Goal: Communication & Community: Answer question/provide support

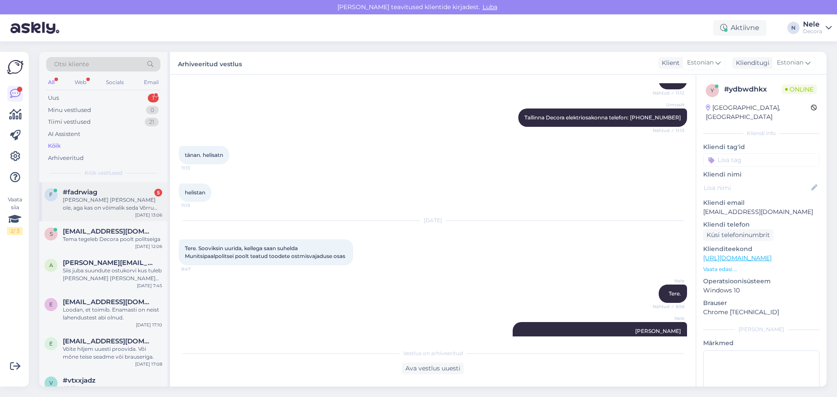
click at [86, 194] on span "#fadrwiag" at bounding box center [80, 192] width 34 height 8
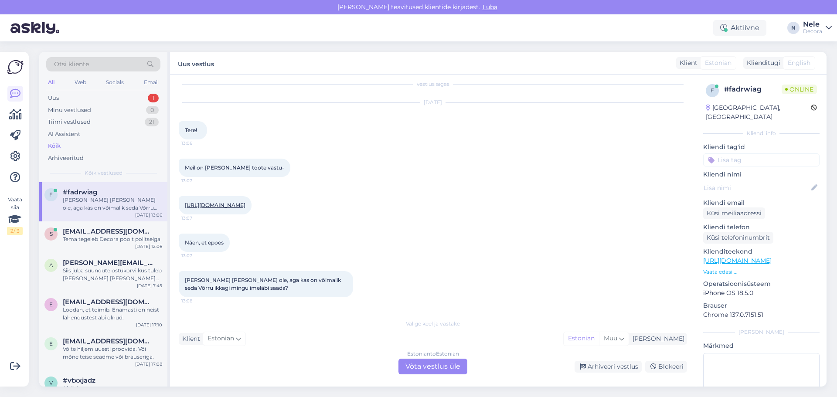
scroll to position [24, 0]
click at [434, 365] on div "Estonian to Estonian Võta vestlus üle" at bounding box center [432, 367] width 69 height 16
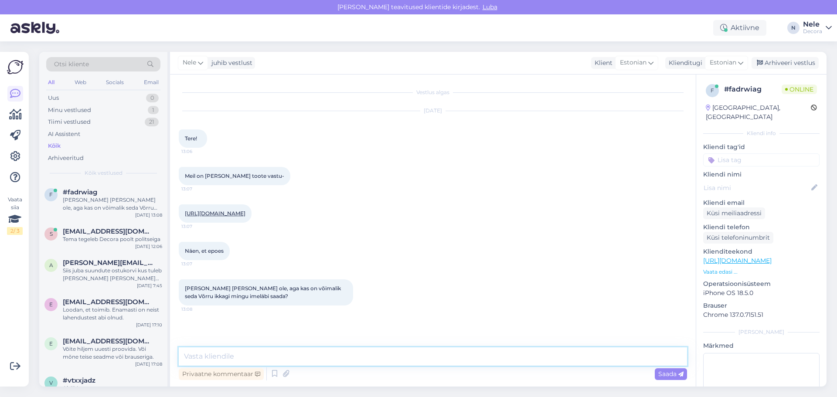
click at [190, 358] on textarea at bounding box center [433, 356] width 508 height 18
type textarea "Tere"
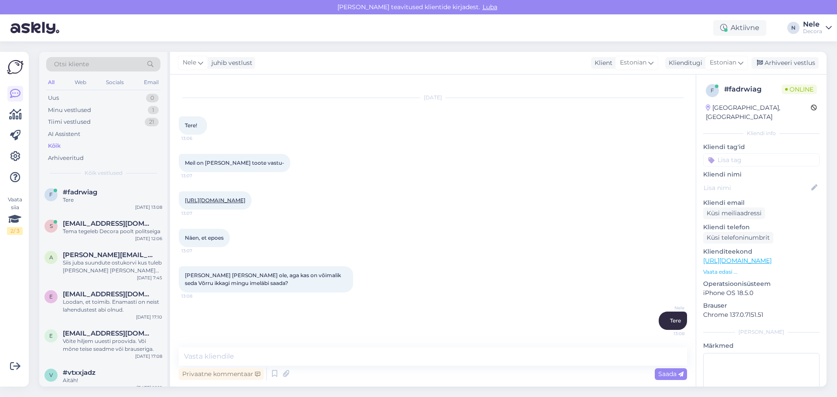
click at [245, 197] on link "[URL][DOMAIN_NAME]" at bounding box center [215, 200] width 61 height 7
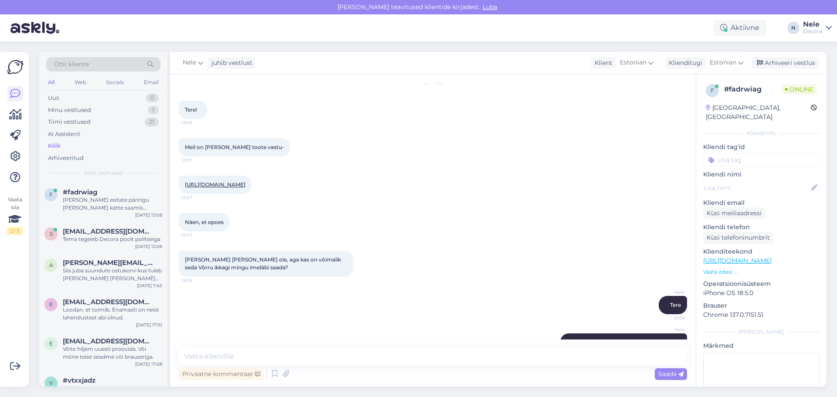
scroll to position [112, 0]
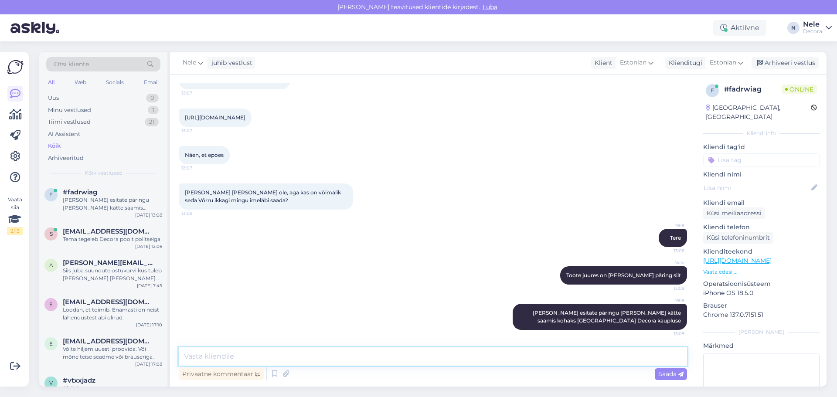
click at [192, 358] on textarea at bounding box center [433, 356] width 508 height 18
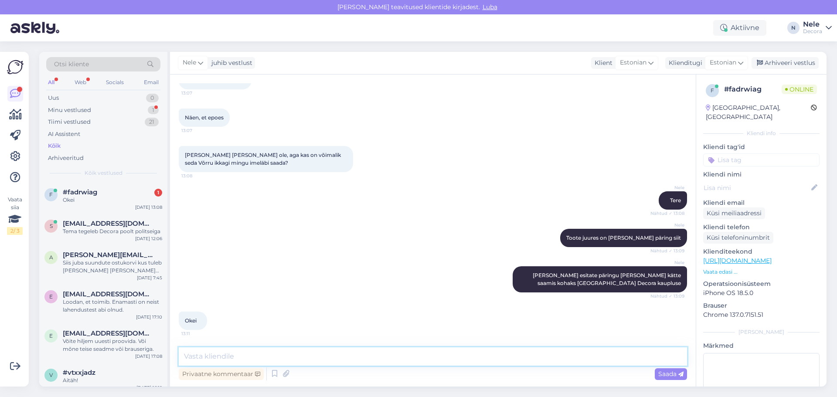
scroll to position [187, 0]
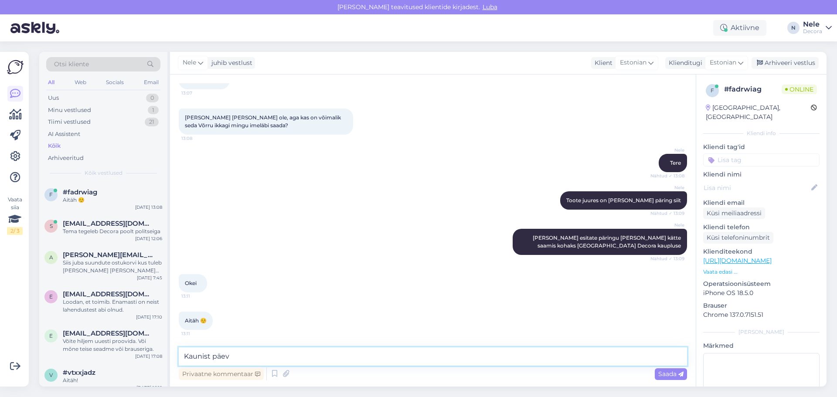
type textarea "Kaunist päeva"
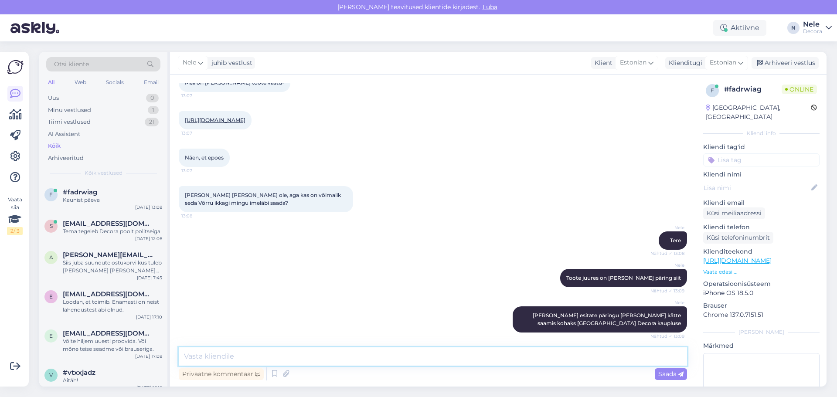
scroll to position [224, 0]
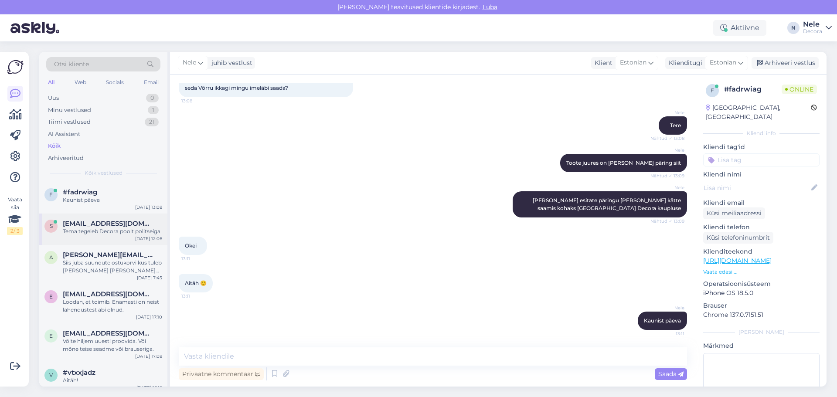
click at [116, 227] on span "[EMAIL_ADDRESS][DOMAIN_NAME]" at bounding box center [108, 224] width 91 height 8
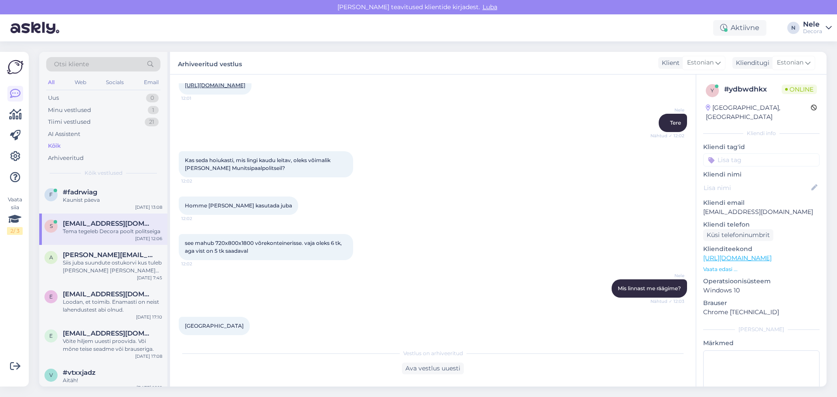
scroll to position [495, 0]
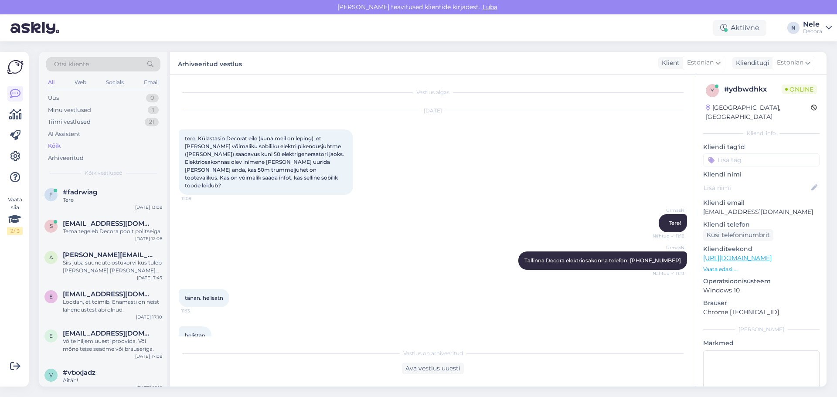
scroll to position [46, 0]
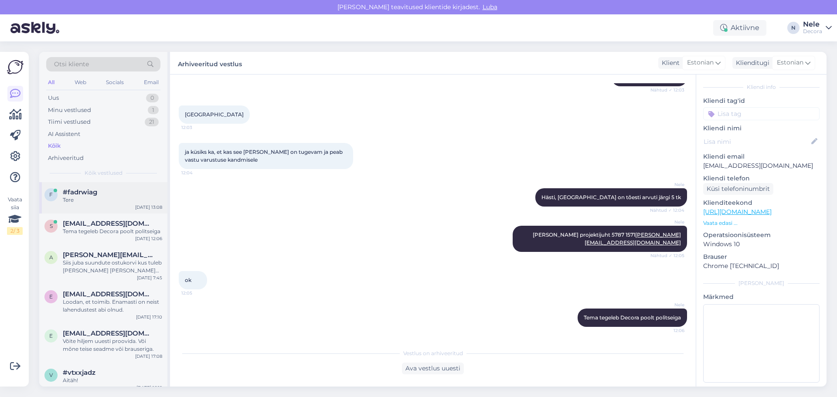
click at [115, 200] on div "Tere" at bounding box center [112, 200] width 99 height 8
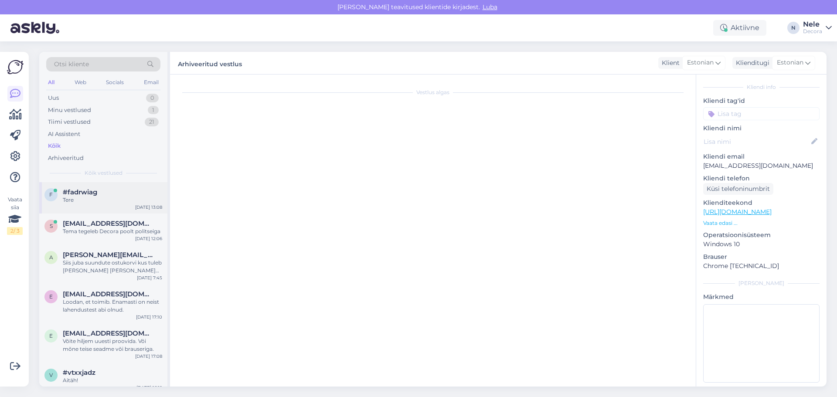
scroll to position [29, 0]
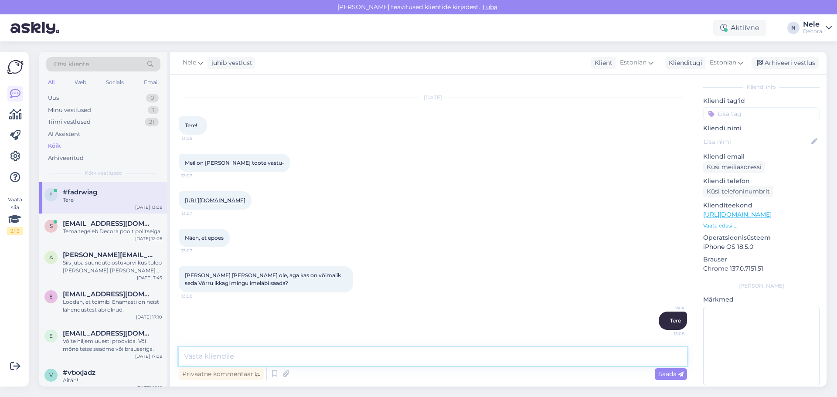
click at [240, 355] on textarea at bounding box center [433, 356] width 508 height 18
type textarea "Toote juures on [PERSON_NAME] päring siit"
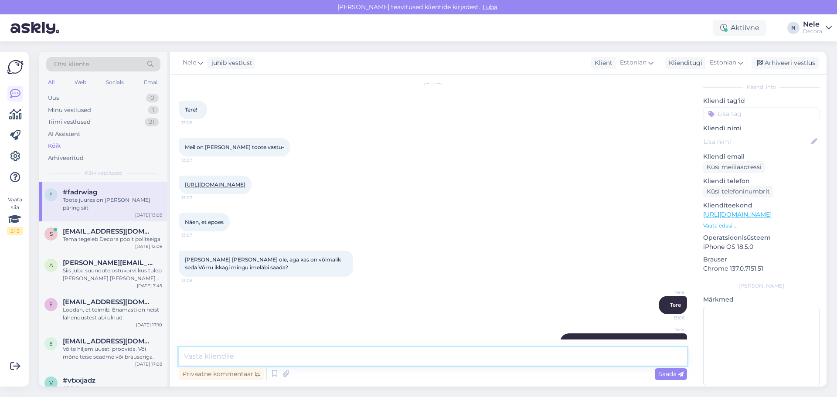
scroll to position [66, 0]
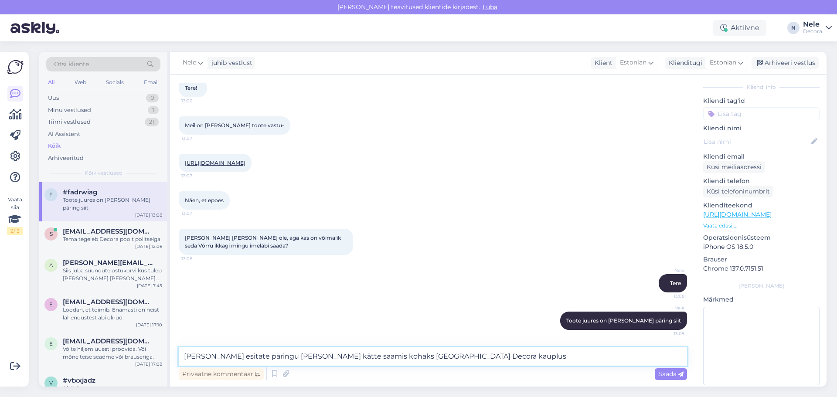
type textarea "[PERSON_NAME] esitate päringu [PERSON_NAME] kätte saamis kohaks [GEOGRAPHIC_DAT…"
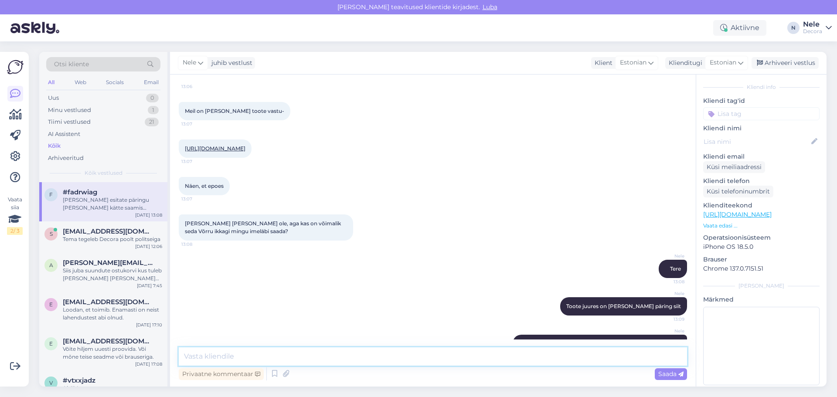
scroll to position [0, 0]
